Goal: Register for event/course

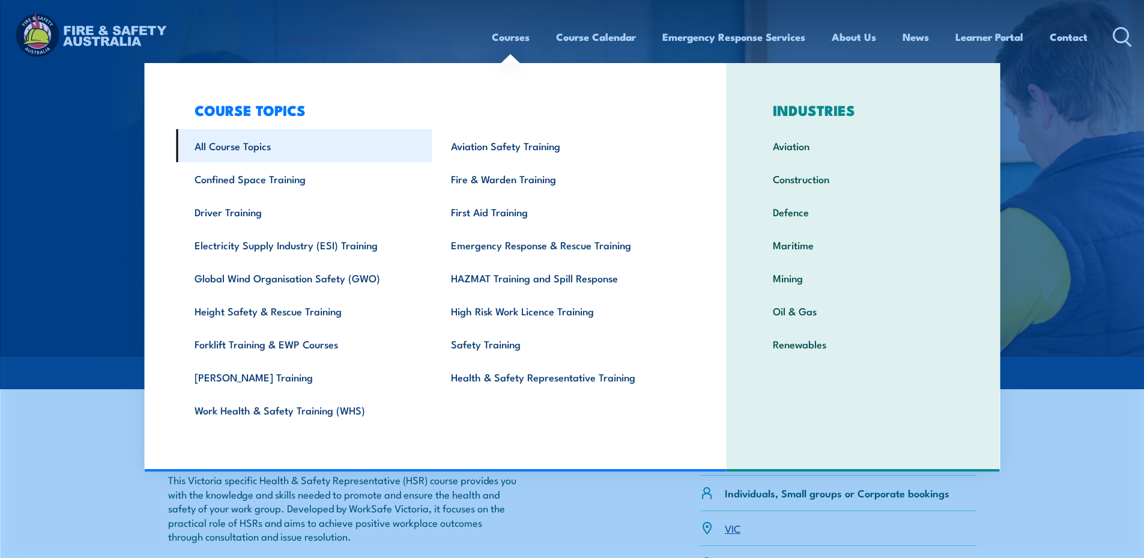
click at [254, 145] on link "All Course Topics" at bounding box center [304, 145] width 257 height 33
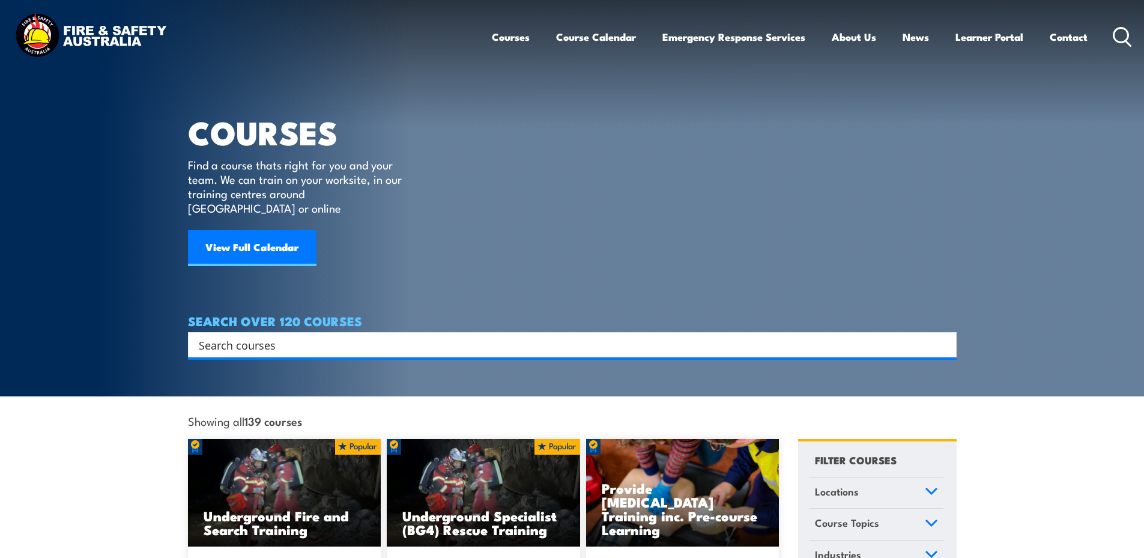
click at [351, 336] on input "Search input" at bounding box center [565, 345] width 732 height 18
type input "oh&s"
click at [351, 336] on input "oh&s" at bounding box center [565, 345] width 732 height 18
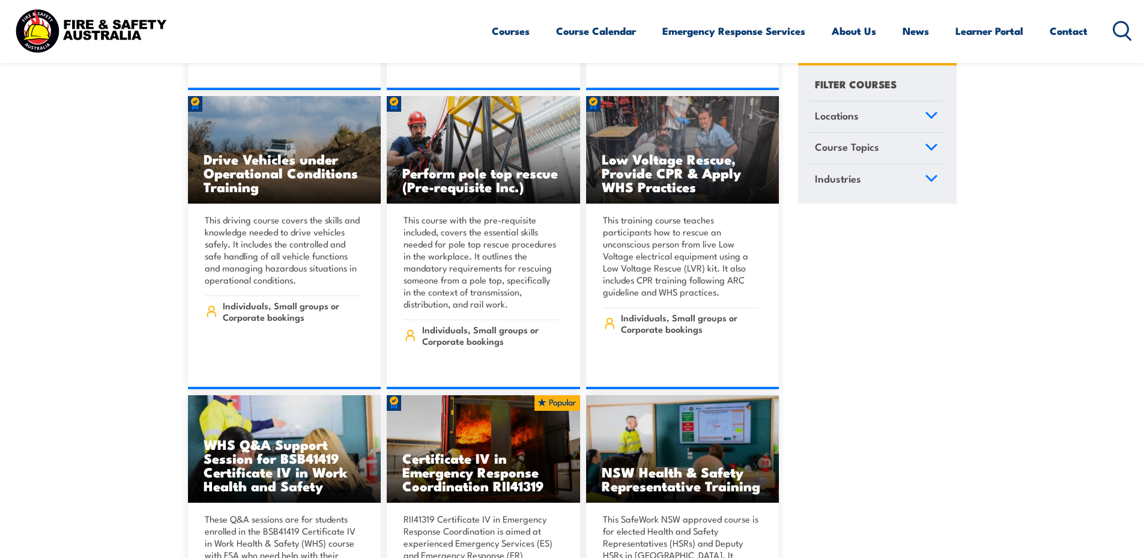
scroll to position [2223, 0]
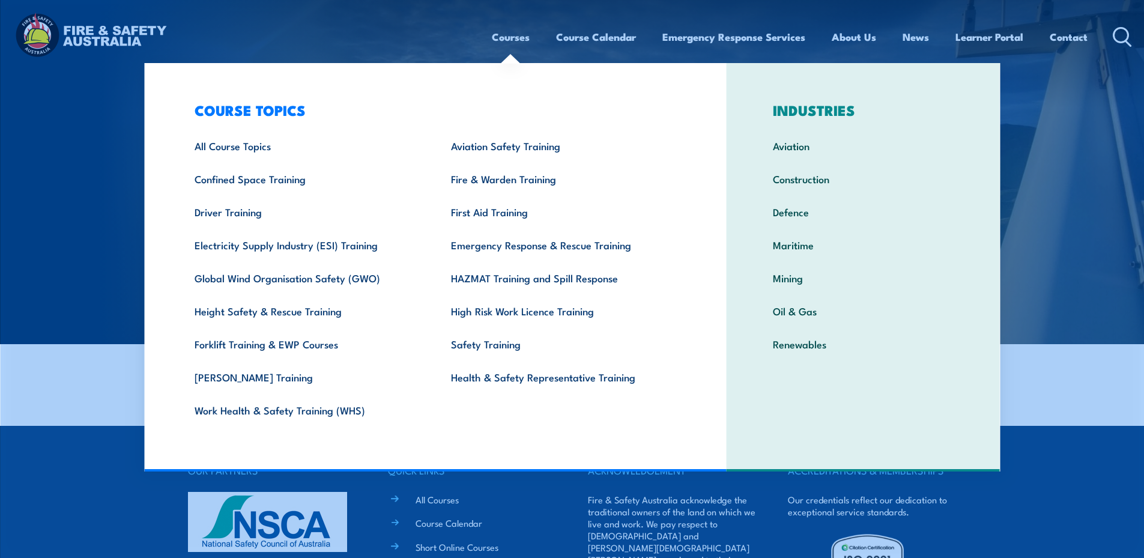
click at [510, 38] on link "Courses" at bounding box center [511, 37] width 38 height 32
click at [258, 139] on link "All Course Topics" at bounding box center [304, 145] width 257 height 33
click at [496, 374] on link "Health & Safety Representative Training" at bounding box center [561, 376] width 257 height 33
click at [529, 374] on link "Health & Safety Representative Training" at bounding box center [561, 376] width 257 height 33
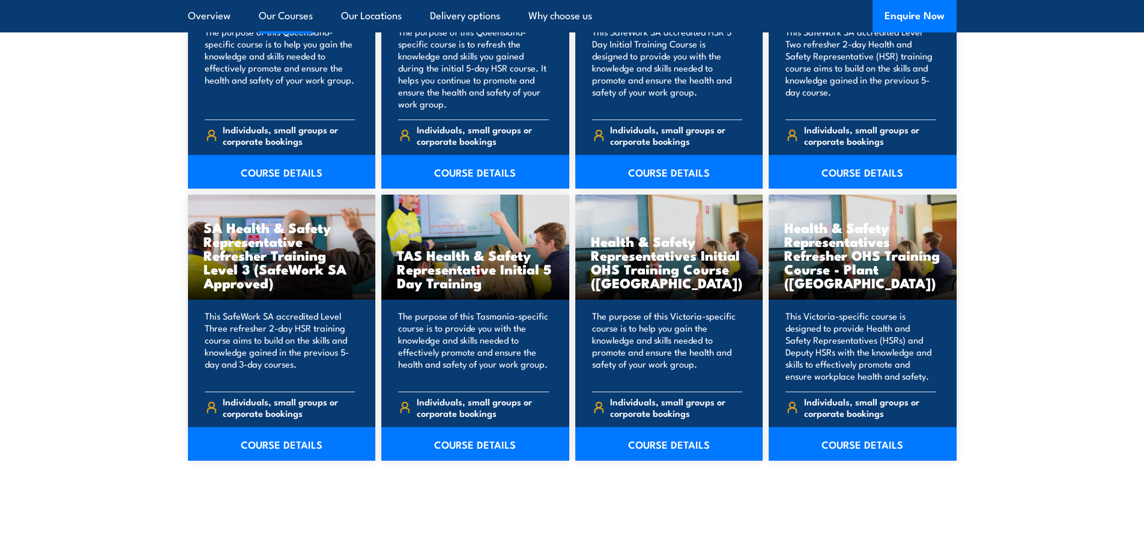
scroll to position [1682, 0]
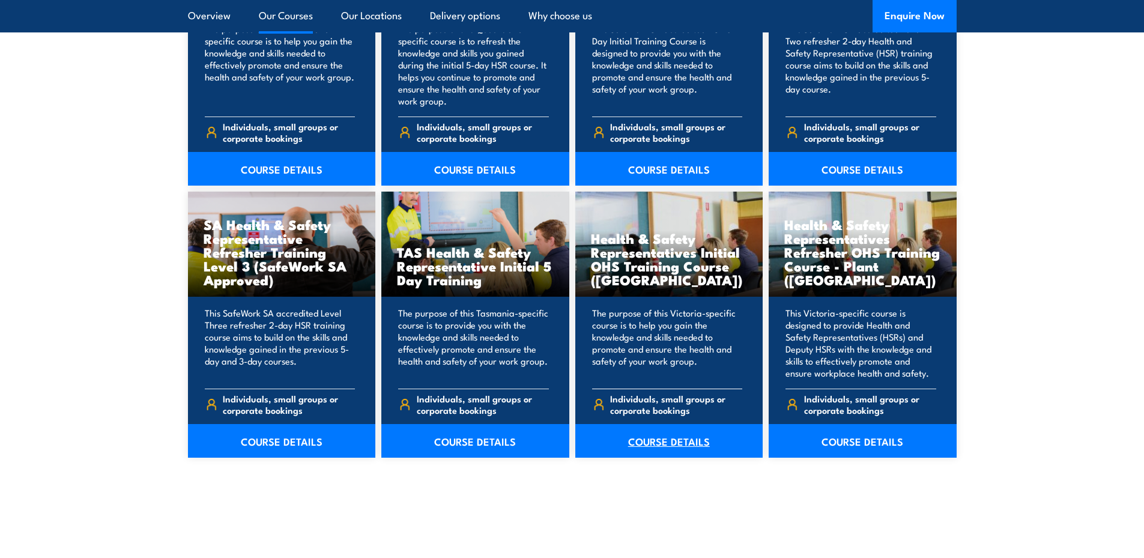
click at [661, 436] on link "COURSE DETAILS" at bounding box center [670, 441] width 188 height 34
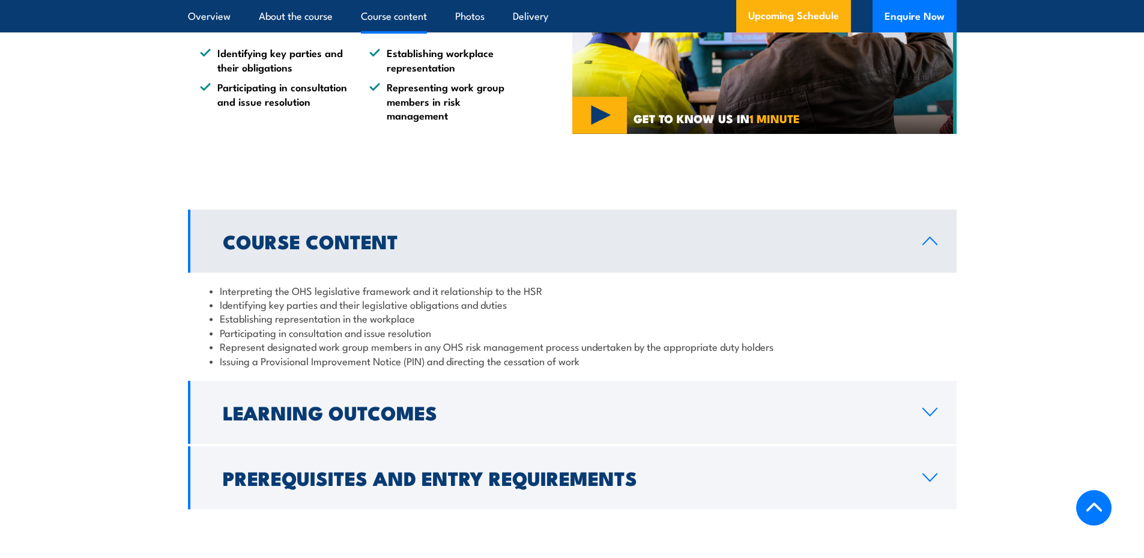
scroll to position [1202, 0]
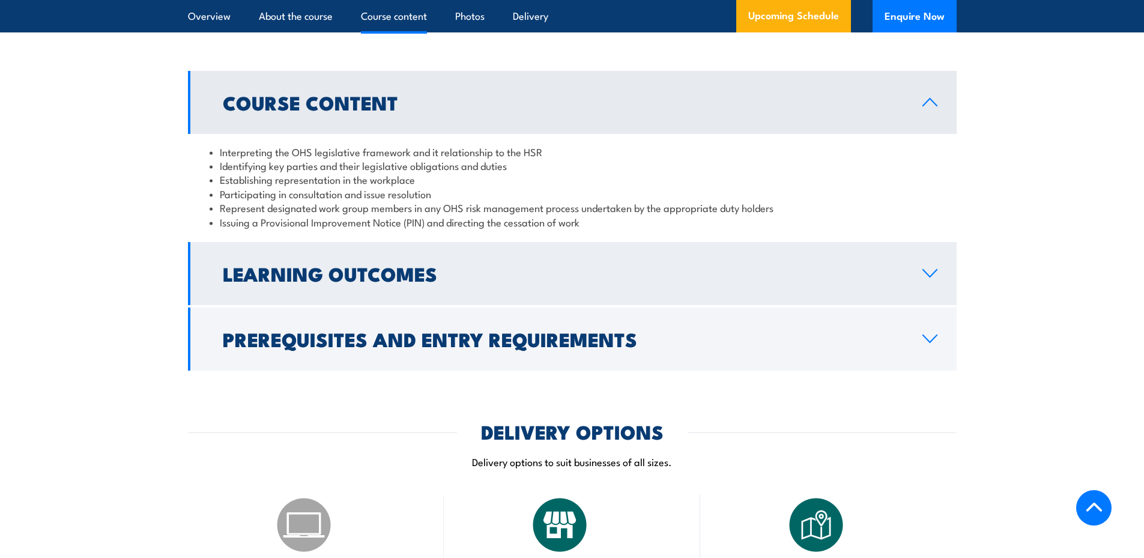
click at [925, 271] on icon at bounding box center [930, 274] width 16 height 10
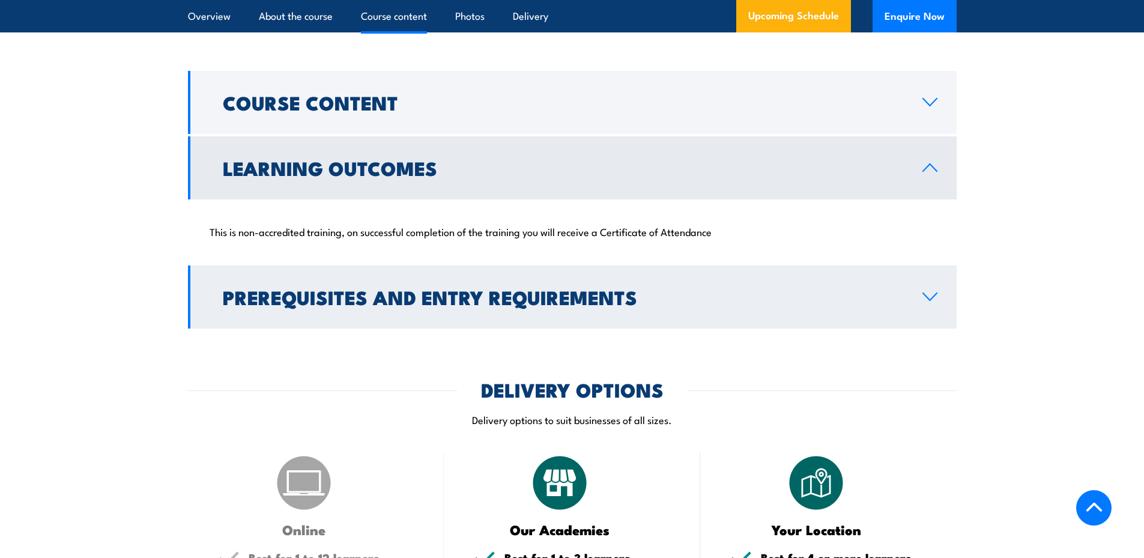
click at [934, 293] on icon at bounding box center [930, 297] width 16 height 10
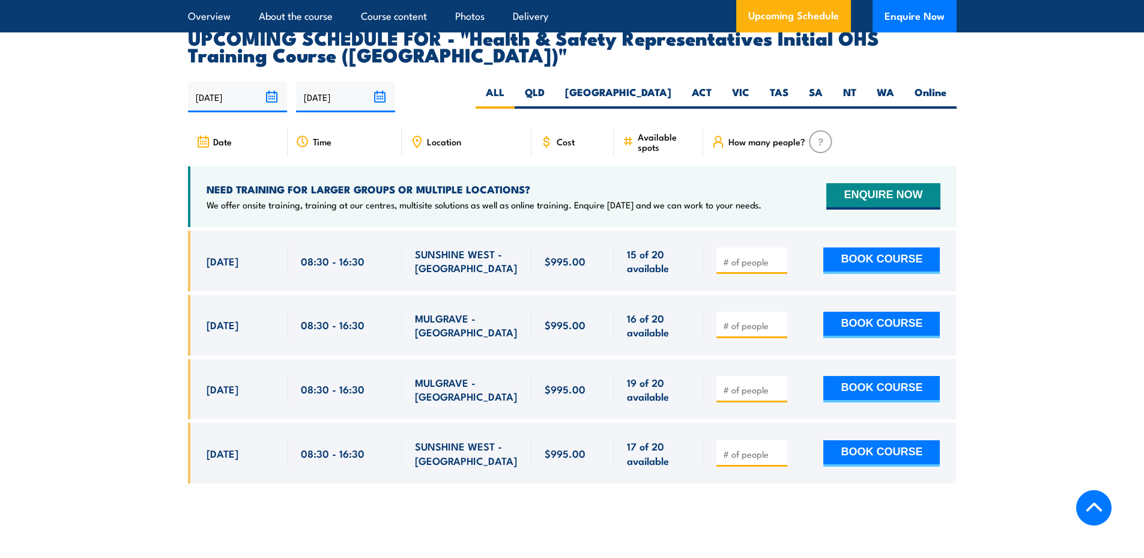
scroll to position [2103, 0]
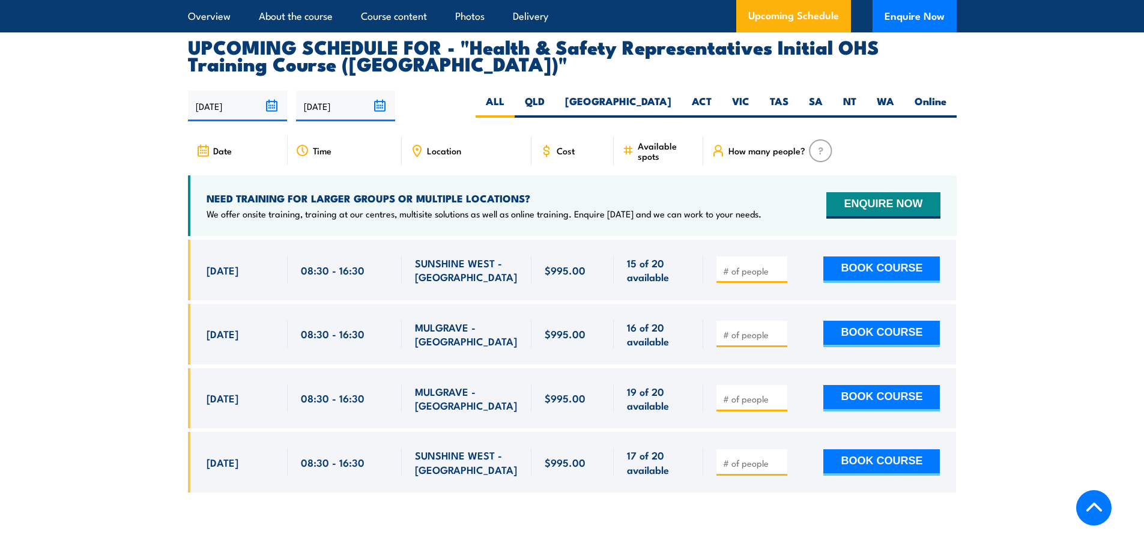
click at [238, 327] on span "[DATE]" at bounding box center [223, 334] width 32 height 14
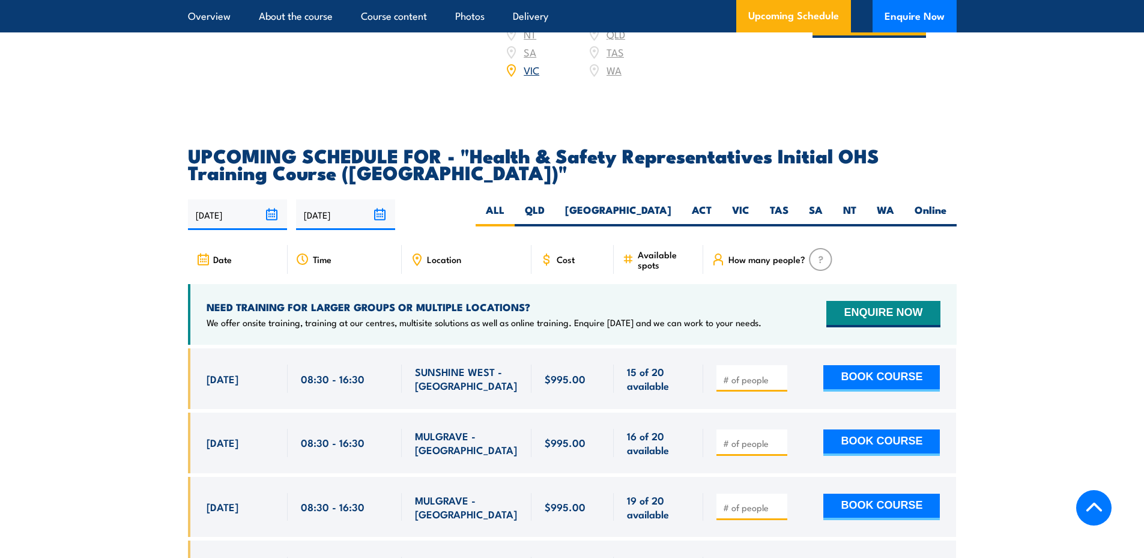
scroll to position [1983, 0]
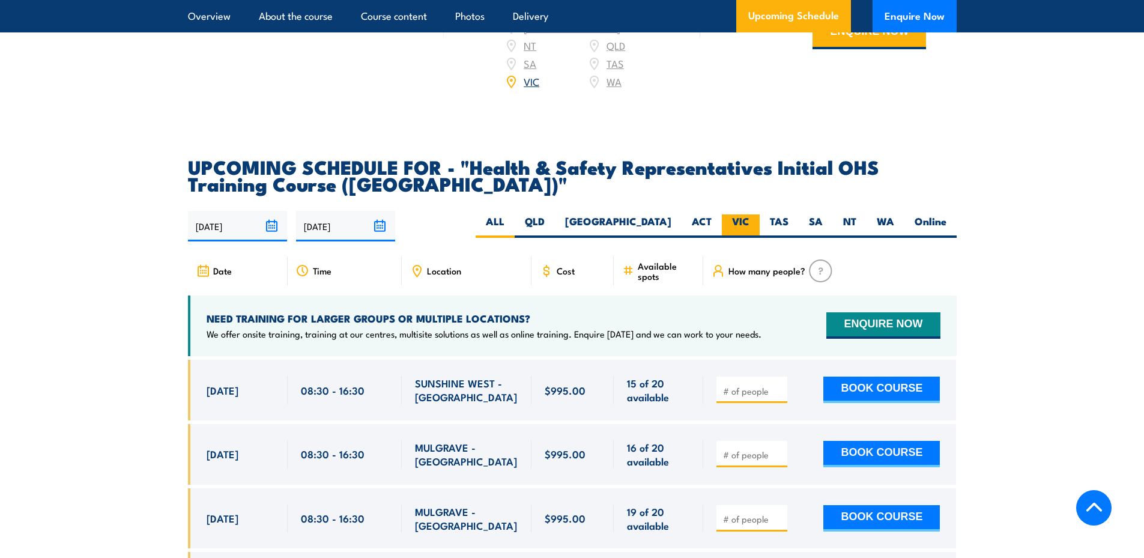
click at [740, 214] on label "VIC" at bounding box center [741, 225] width 38 height 23
click at [750, 214] on input "VIC" at bounding box center [754, 218] width 8 height 8
radio input "true"
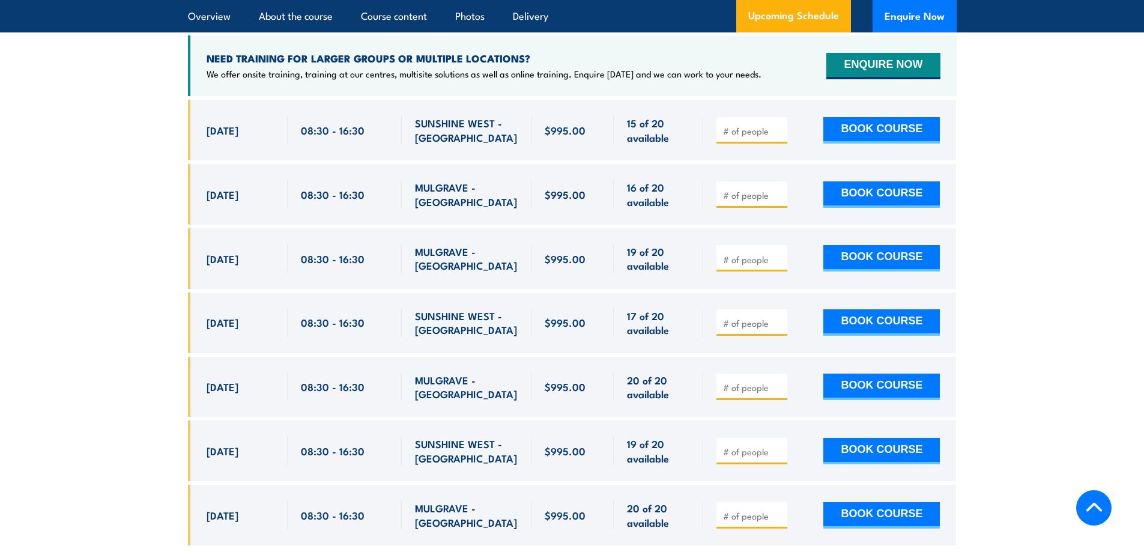
scroll to position [2147, 0]
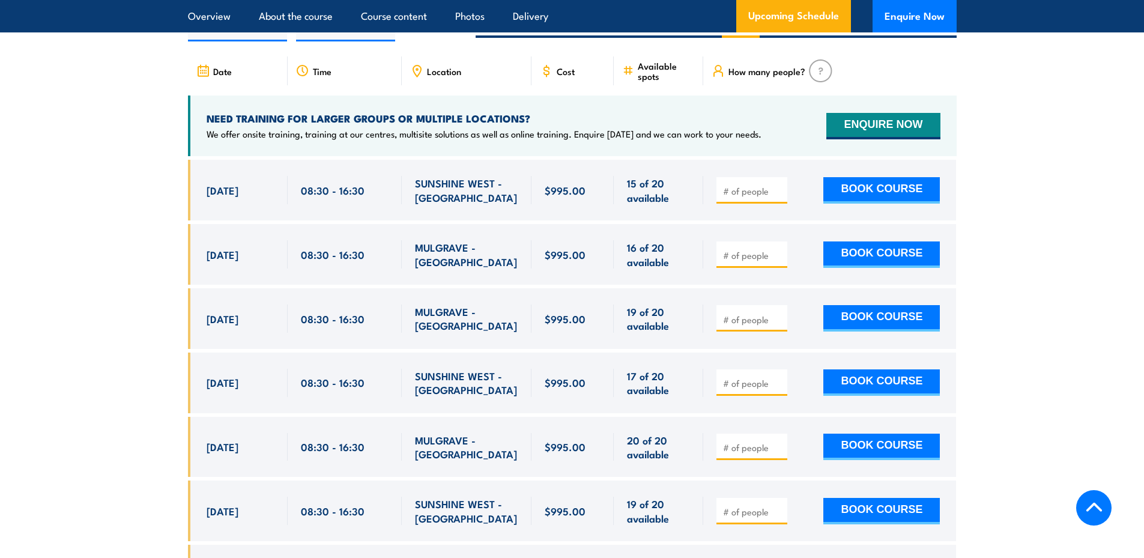
click at [755, 314] on input "number" at bounding box center [753, 320] width 60 height 12
type input "1"
click at [778, 314] on input "1" at bounding box center [753, 320] width 60 height 12
click at [855, 305] on button "BOOK COURSE" at bounding box center [882, 318] width 117 height 26
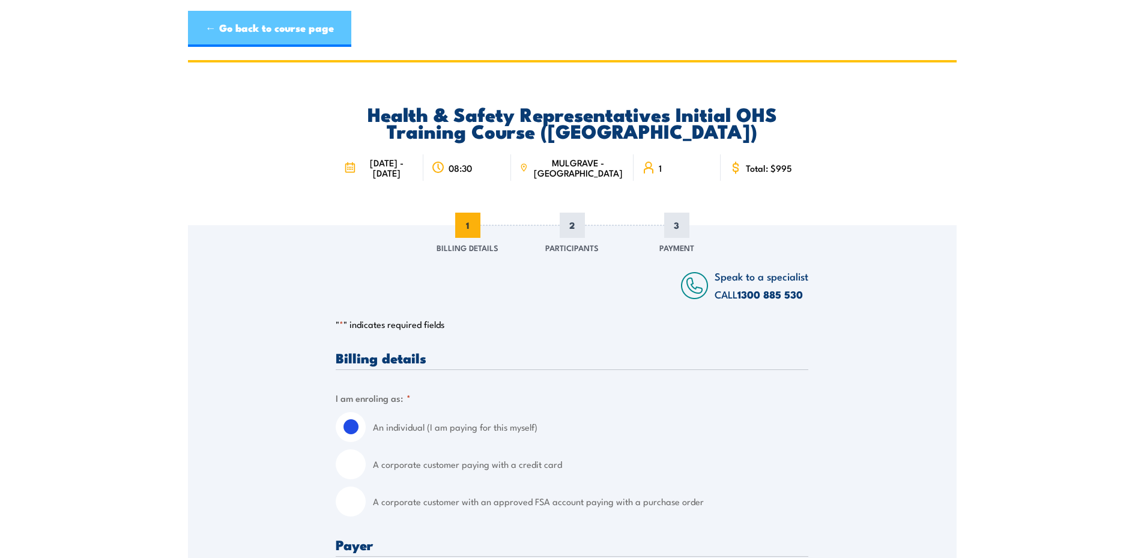
click at [273, 26] on link "← Go back to course page" at bounding box center [269, 29] width 163 height 36
